Goal: Information Seeking & Learning: Check status

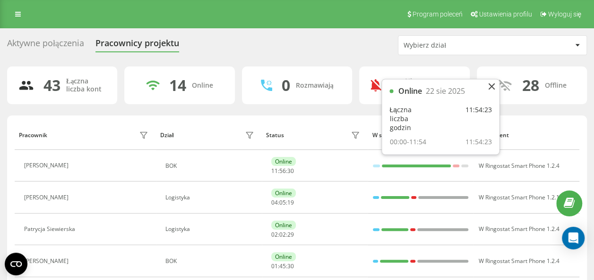
click at [425, 51] on div "Wybierz dział" at bounding box center [492, 45] width 188 height 19
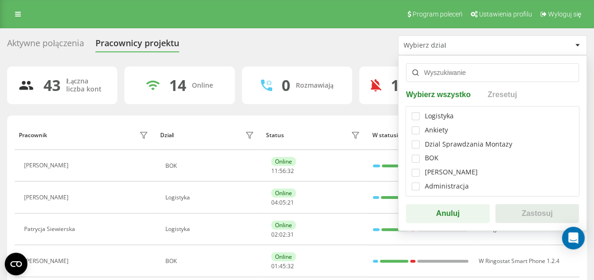
click at [419, 158] on div "BOK" at bounding box center [491, 158] width 161 height 8
click at [417, 155] on label at bounding box center [415, 155] width 8 height 0
checkbox input "true"
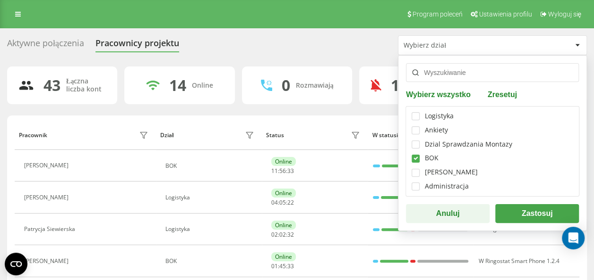
click at [539, 219] on button "Zastosuj" at bounding box center [537, 213] width 84 height 19
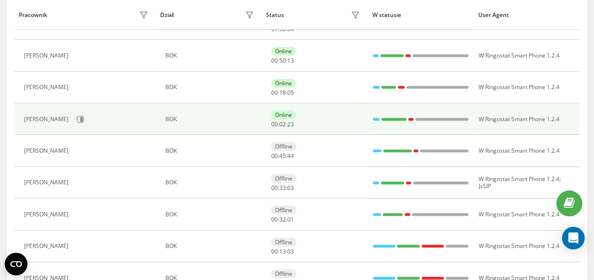
scroll to position [159, 0]
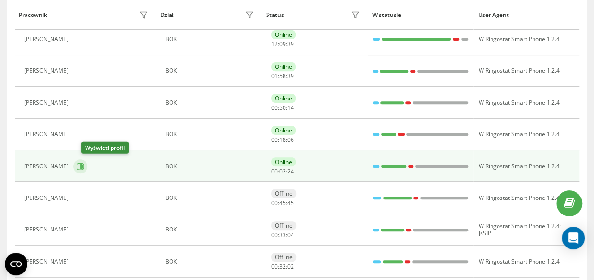
click at [87, 162] on button at bounding box center [80, 167] width 14 height 14
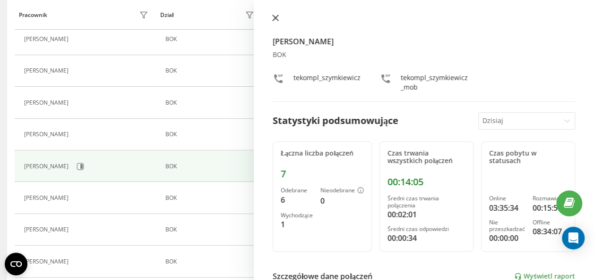
click at [277, 15] on icon at bounding box center [275, 18] width 6 height 6
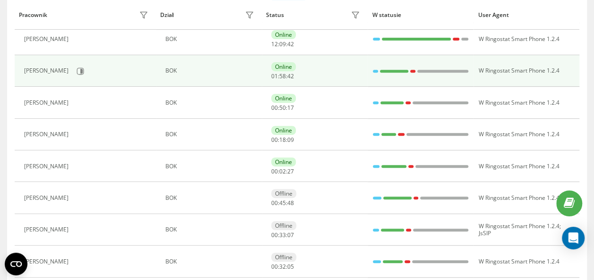
scroll to position [64, 0]
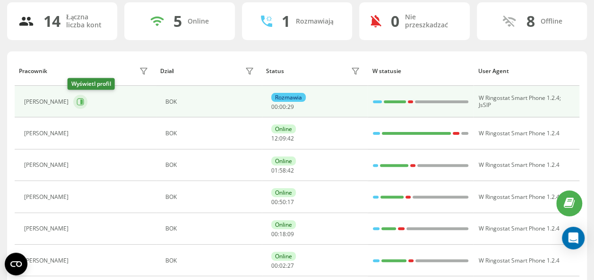
click at [76, 101] on icon at bounding box center [80, 102] width 8 height 8
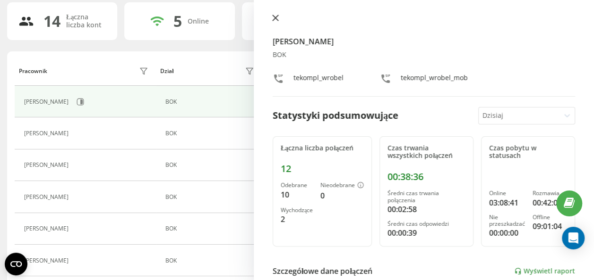
click at [278, 20] on icon at bounding box center [275, 18] width 7 height 7
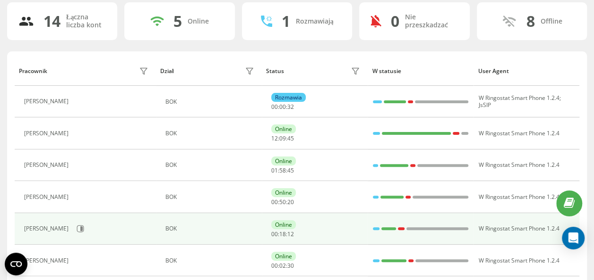
scroll to position [159, 0]
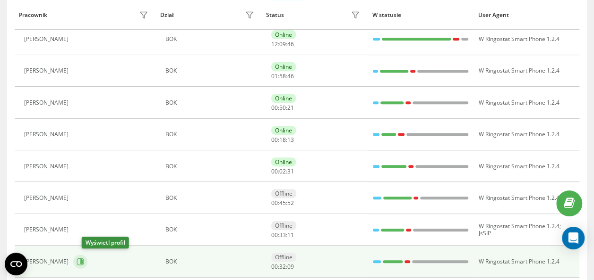
click at [84, 259] on icon at bounding box center [80, 262] width 8 height 8
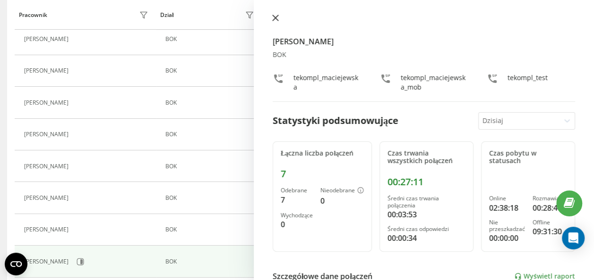
click at [277, 15] on icon at bounding box center [275, 18] width 7 height 7
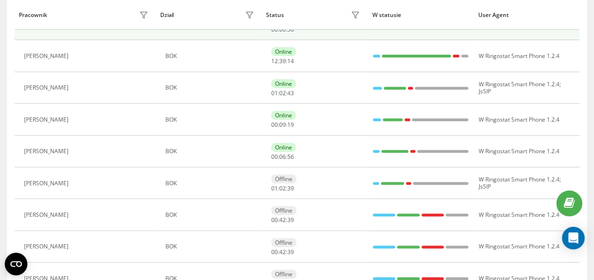
scroll to position [47, 0]
